Goal: Information Seeking & Learning: Learn about a topic

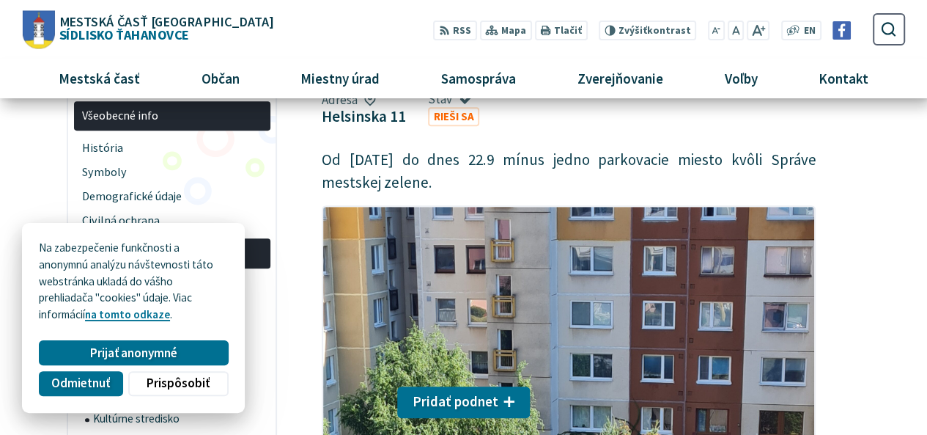
scroll to position [257, 0]
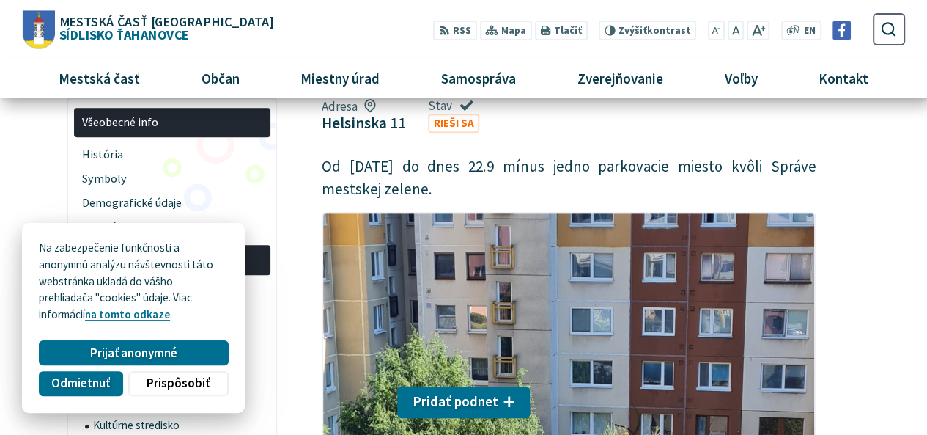
drag, startPoint x: 936, startPoint y: 23, endPoint x: 938, endPoint y: 43, distance: 20.6
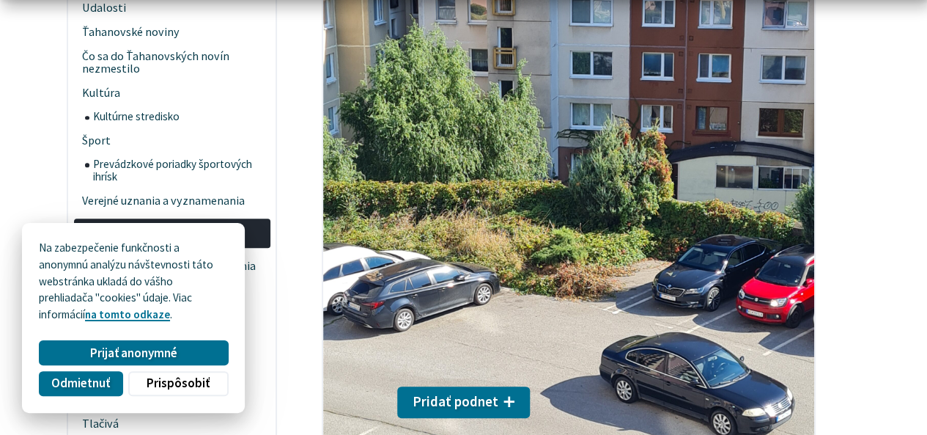
scroll to position [572, 0]
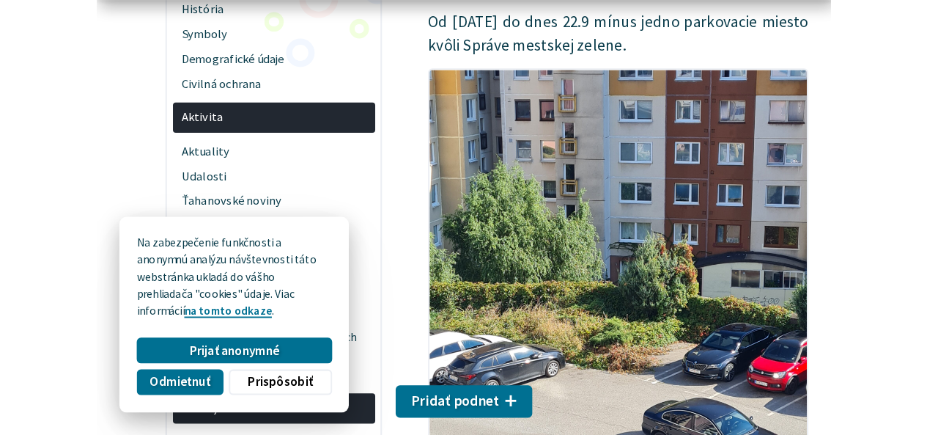
scroll to position [456, 0]
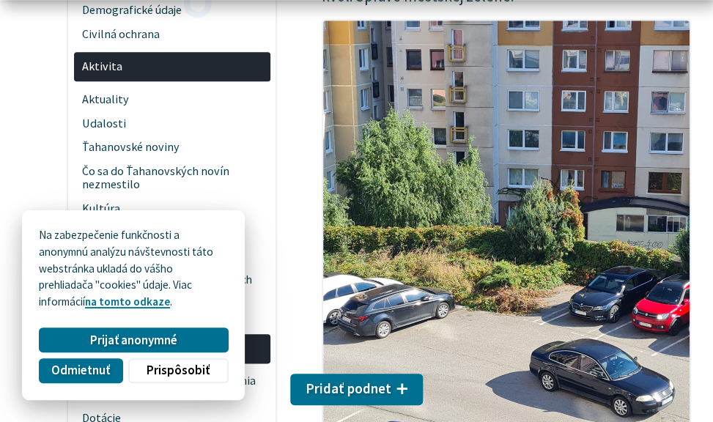
click at [528, 303] on img at bounding box center [507, 264] width 370 height 491
